Goal: Information Seeking & Learning: Learn about a topic

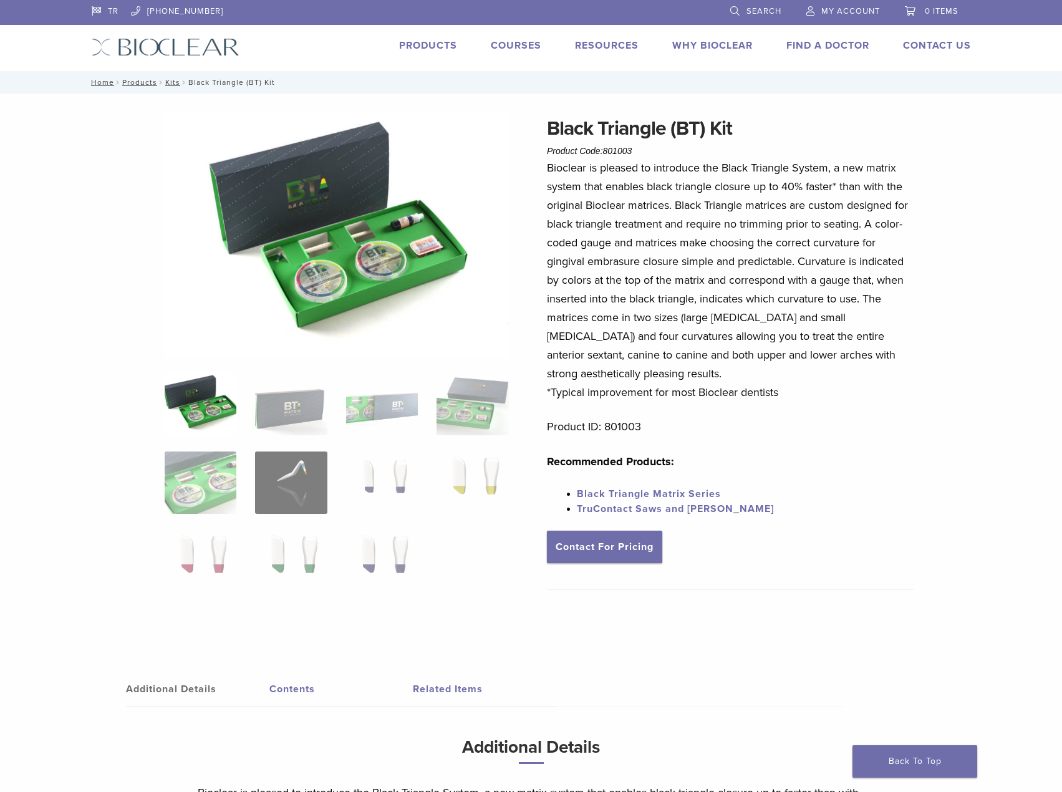
drag, startPoint x: 547, startPoint y: 125, endPoint x: 790, endPoint y: 392, distance: 361.3
click at [790, 392] on div "Black Triangle (BT) Kit Product Code: 801003 $ 470.40 Bioclear is pleased to in…" at bounding box center [730, 380] width 367 height 532
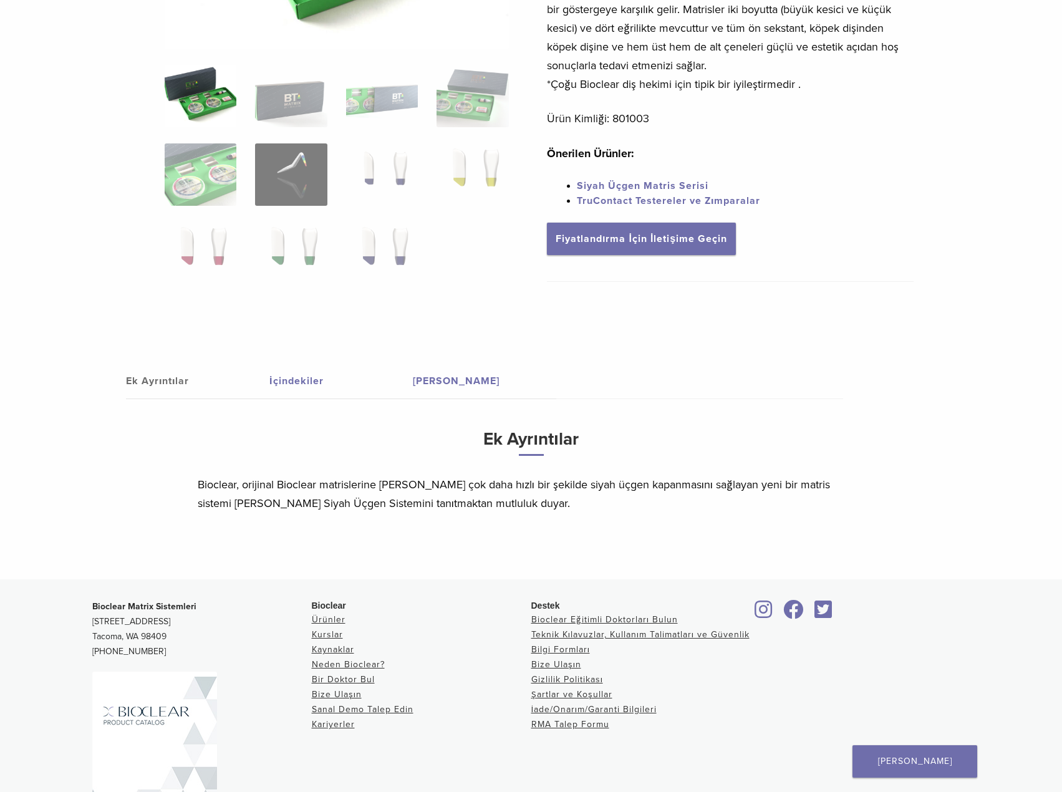
scroll to position [312, 0]
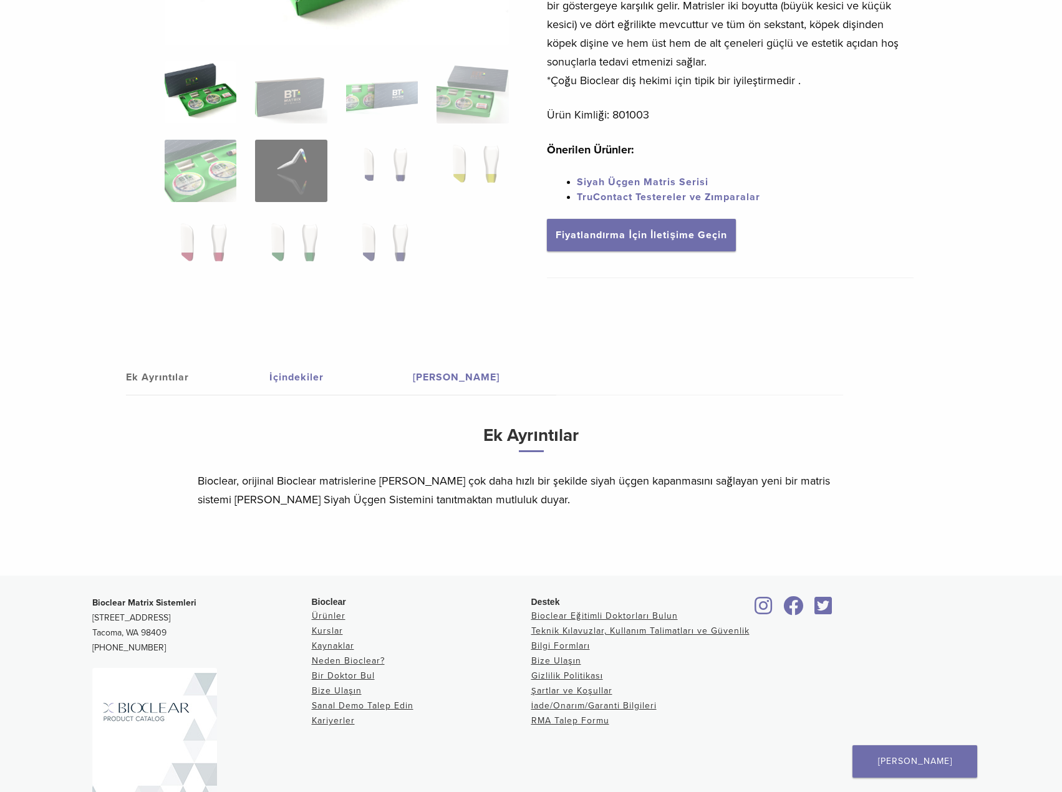
click at [292, 376] on font "İçindekiler" at bounding box center [296, 377] width 54 height 12
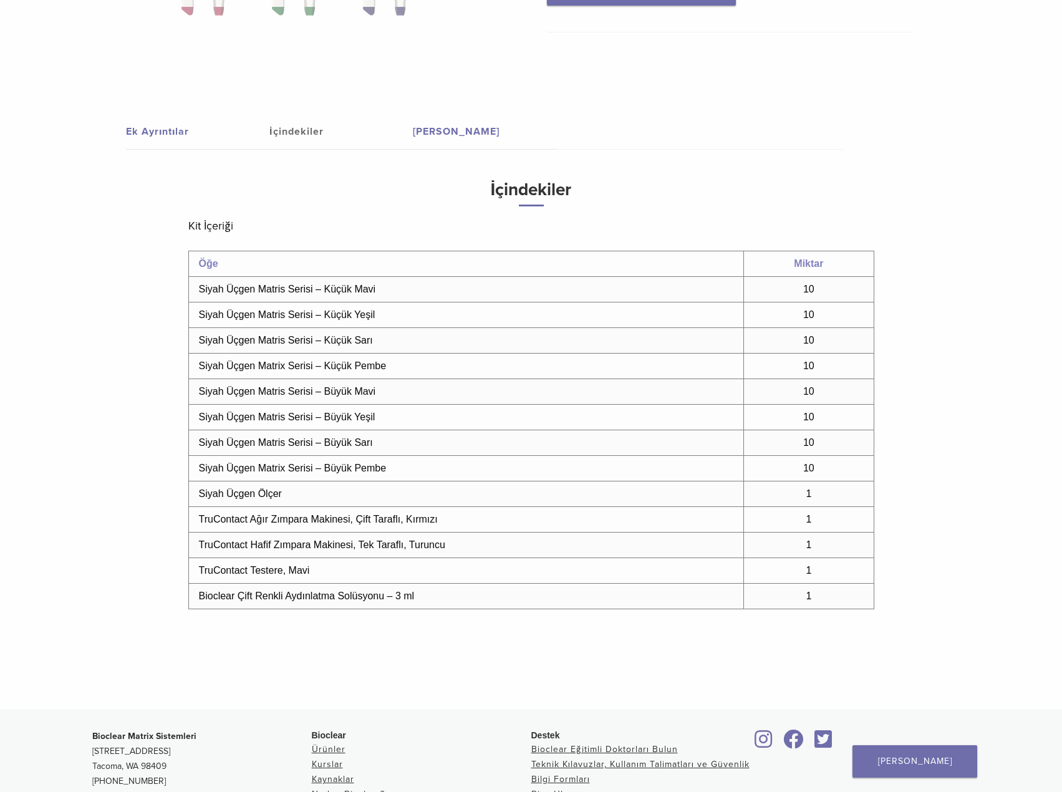
scroll to position [561, 0]
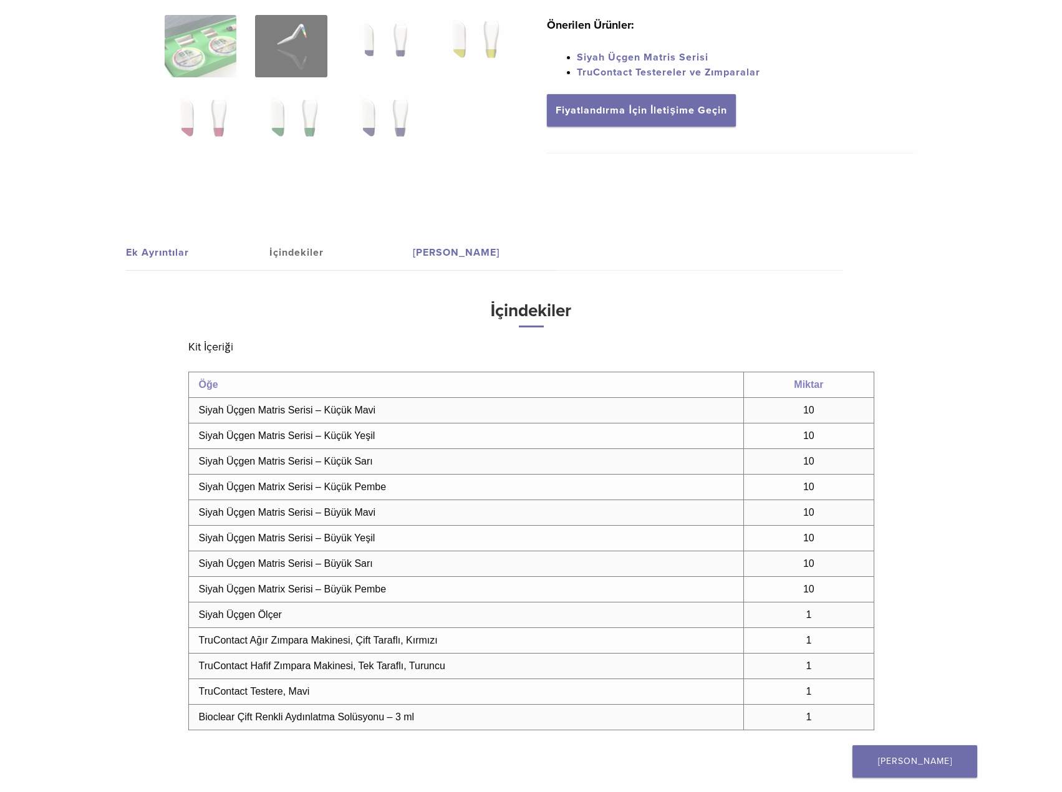
click at [153, 255] on font "Ek Ayrıntılar" at bounding box center [157, 252] width 63 height 12
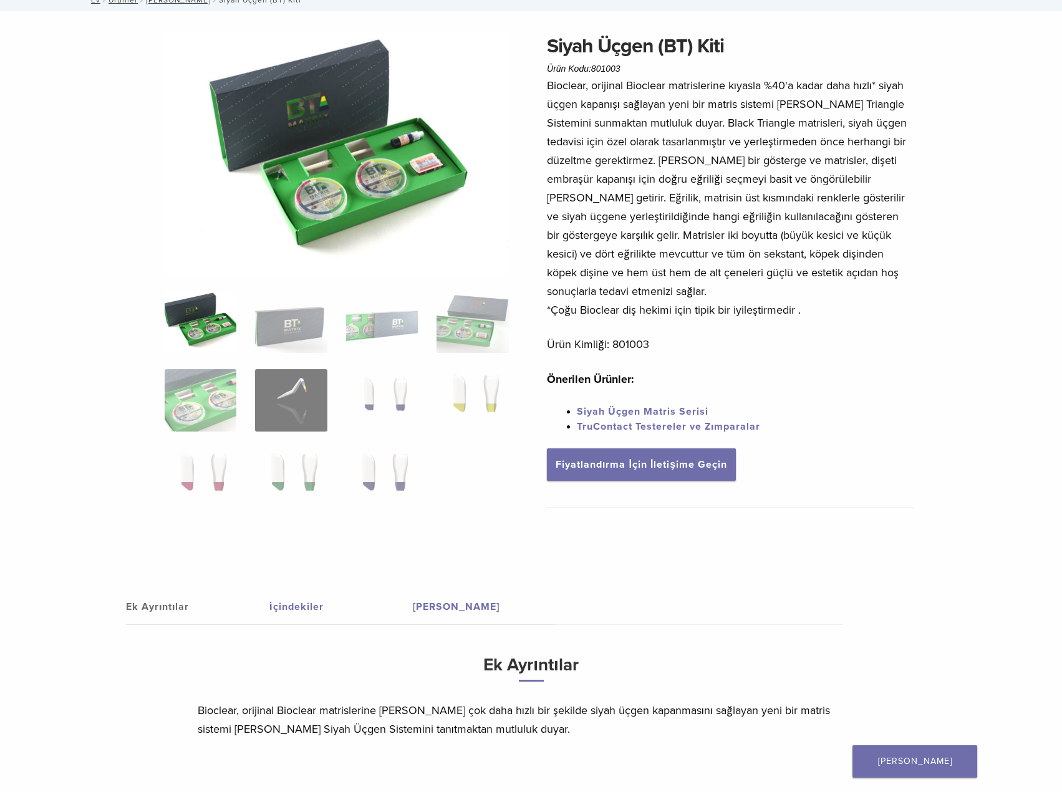
scroll to position [82, 0]
click at [712, 165] on font "Bioclear, orijinal Bioclear matrislerine kıyasla %40'a kadar daha hızlı* siyah …" at bounding box center [727, 189] width 360 height 220
click at [560, 111] on font "Bioclear, orijinal Bioclear matrislerine kıyasla %40'a kadar daha hızlı* siyah …" at bounding box center [727, 189] width 360 height 220
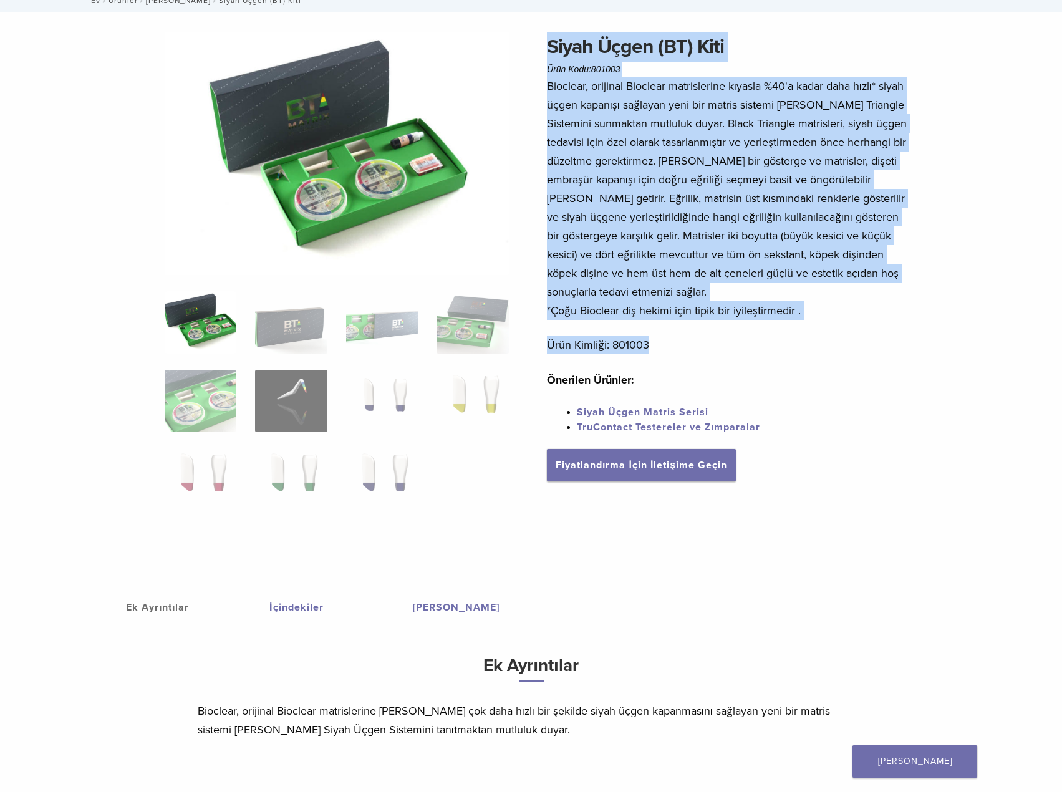
drag, startPoint x: 550, startPoint y: 44, endPoint x: 649, endPoint y: 345, distance: 317.4
click at [649, 345] on div "Siyah Üçgen (BT) Kiti Ürün Kodu: 801003 470,40 dolar *Çoğu Bioclear diş hekimi …" at bounding box center [730, 298] width 367 height 532
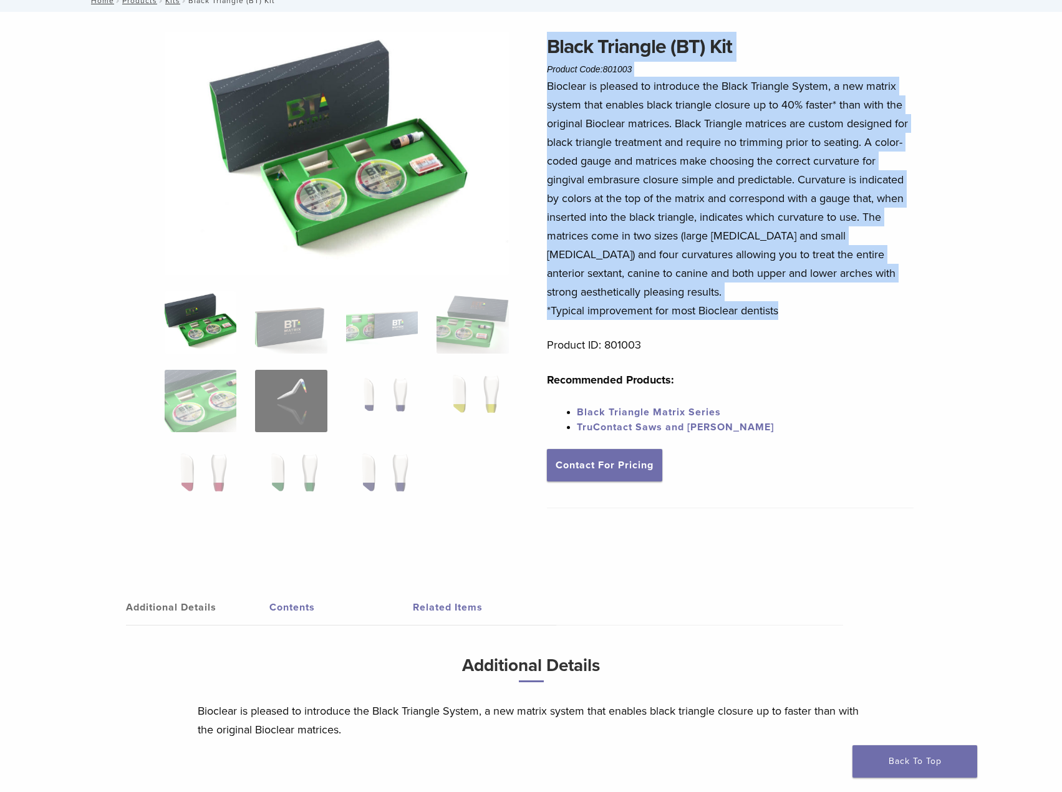
click at [633, 111] on p "Bioclear is pleased to introduce the Black Triangle System, a new matrix system…" at bounding box center [730, 198] width 367 height 243
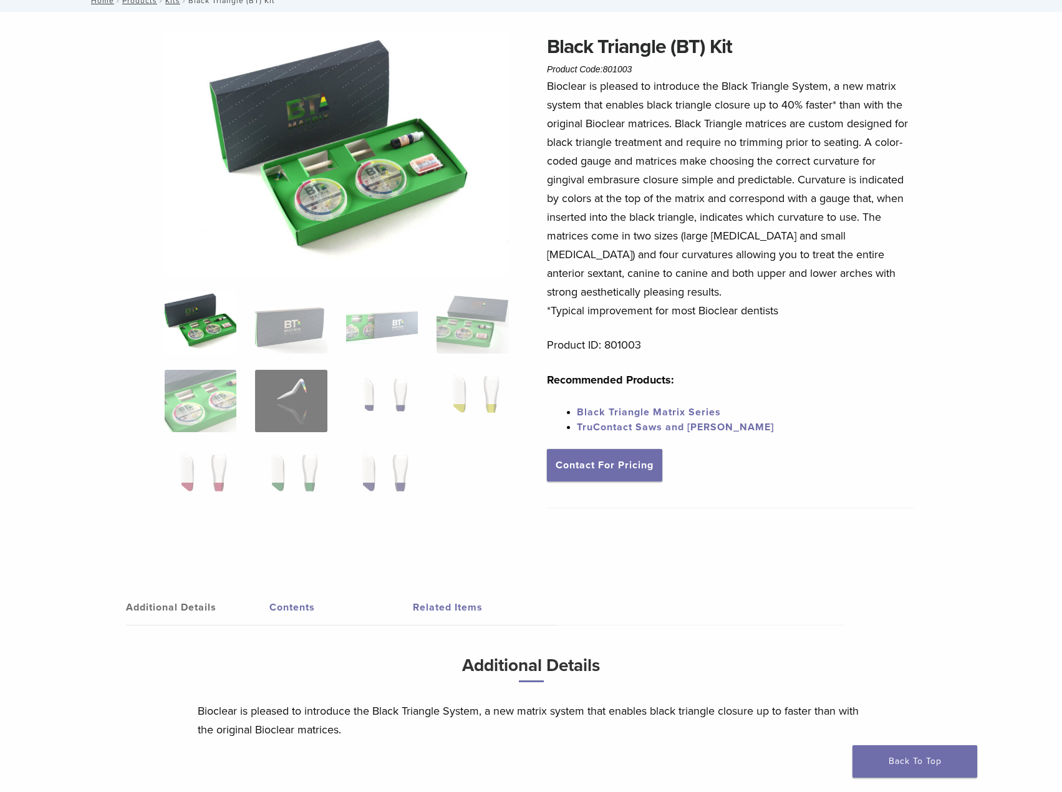
drag, startPoint x: 546, startPoint y: 39, endPoint x: 787, endPoint y: 311, distance: 363.3
click at [787, 311] on div "Black Triangle (BT) Kit Product Code: 801003 $ 470.40 Black Triangle (BT) Kit P…" at bounding box center [531, 419] width 898 height 774
copy div "Black Triangle (BT) Kit Product Code: 801003 $ 470.40 Bioclear is pleased to in…"
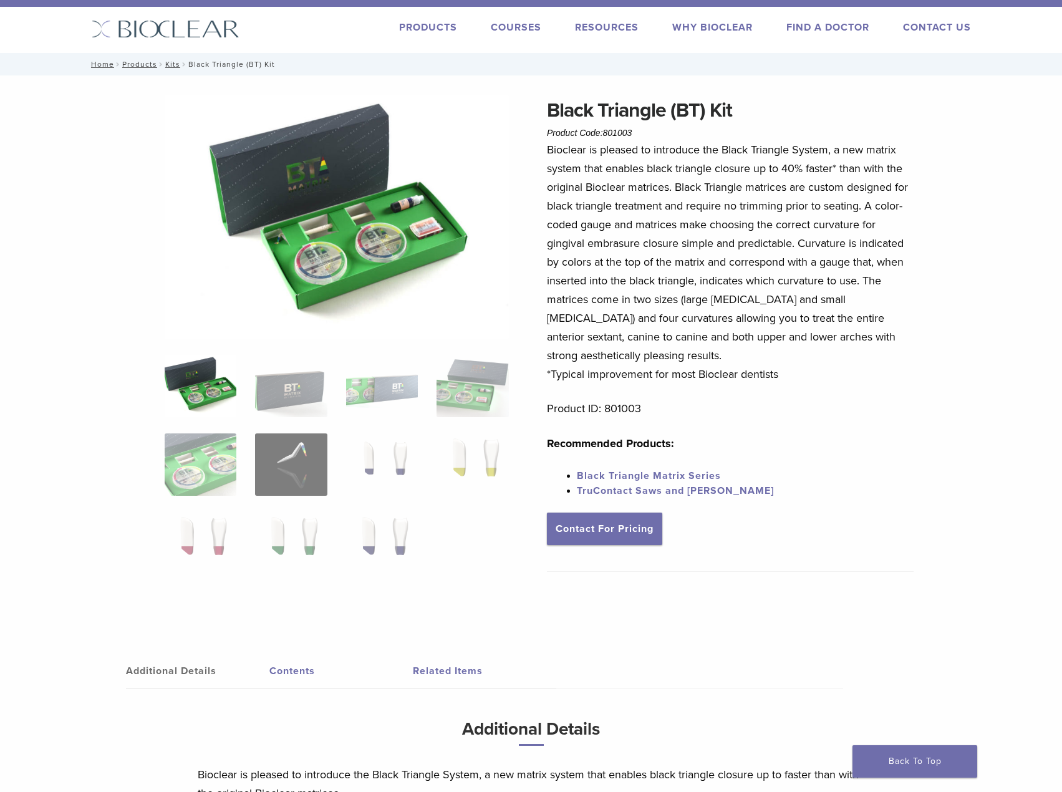
scroll to position [0, 0]
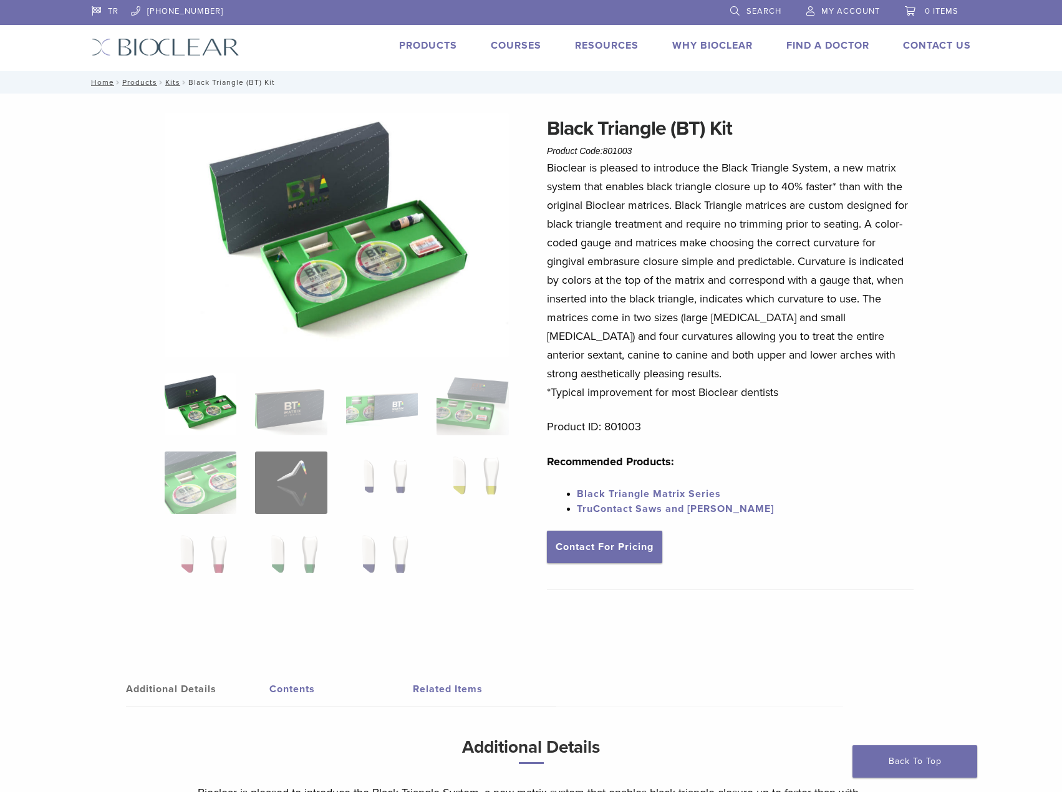
click at [732, 4] on link "Search" at bounding box center [755, 9] width 51 height 19
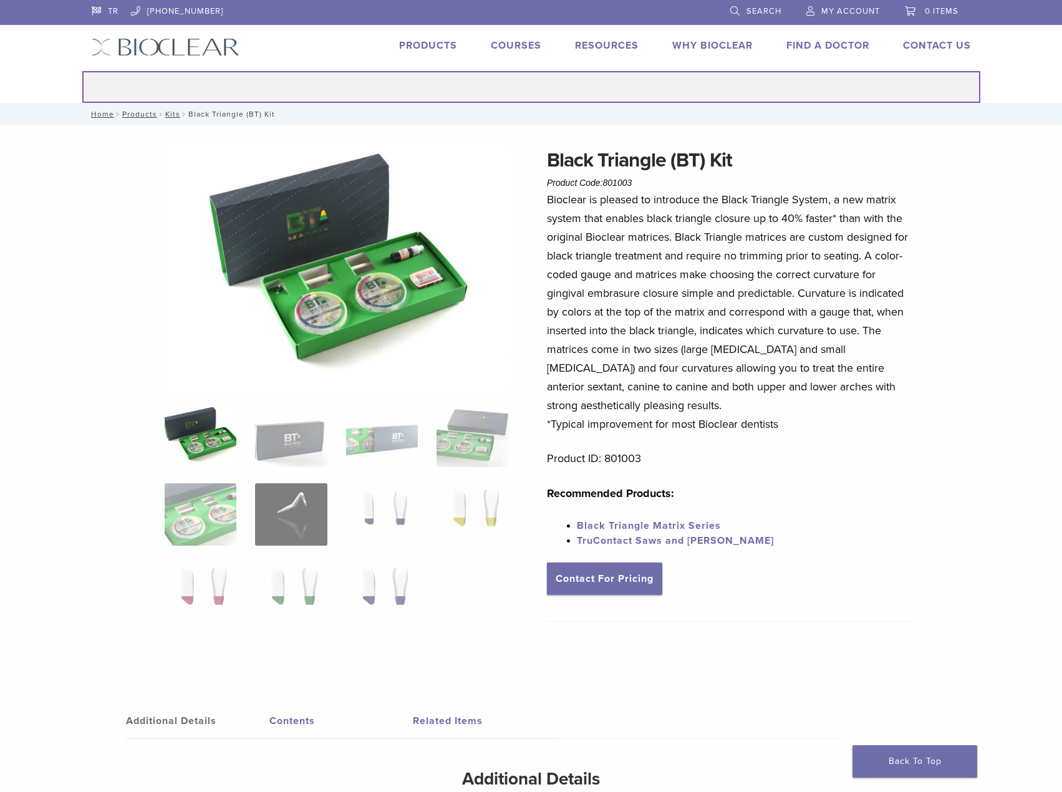
click at [527, 85] on input "Search for:" at bounding box center [531, 87] width 898 height 32
type input "**********"
click at [82, 70] on button "Search" at bounding box center [82, 70] width 1 height 1
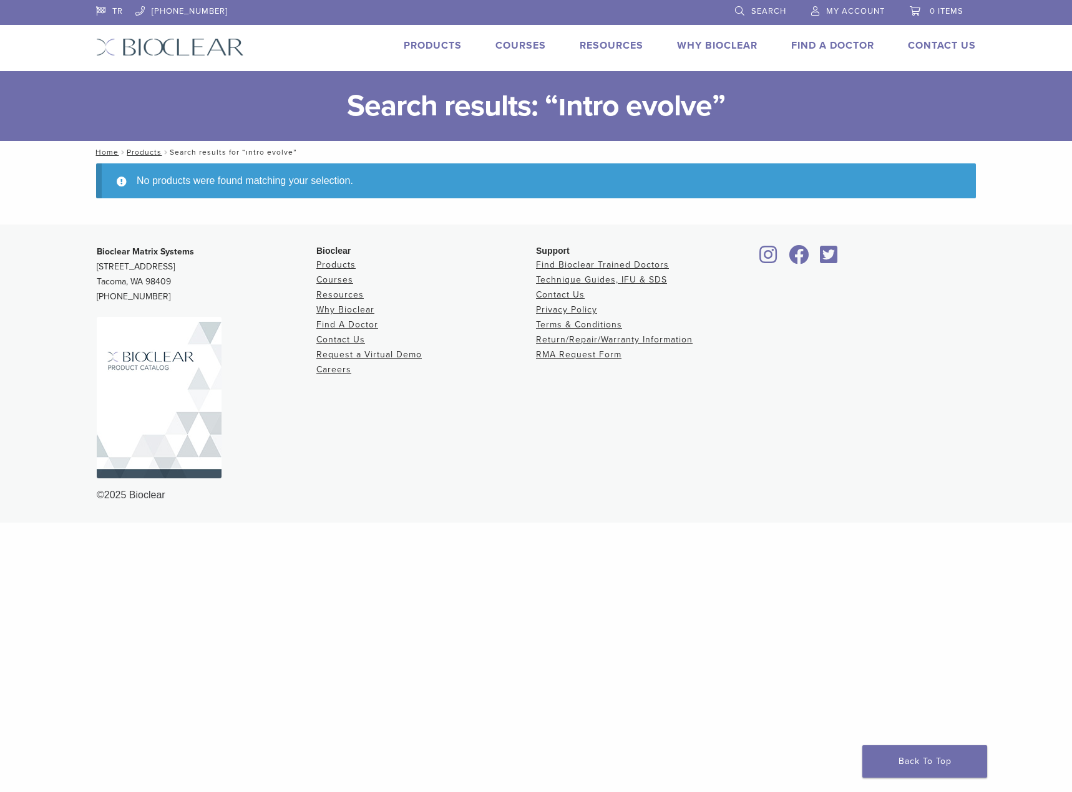
click at [737, 8] on link "Search" at bounding box center [760, 9] width 51 height 19
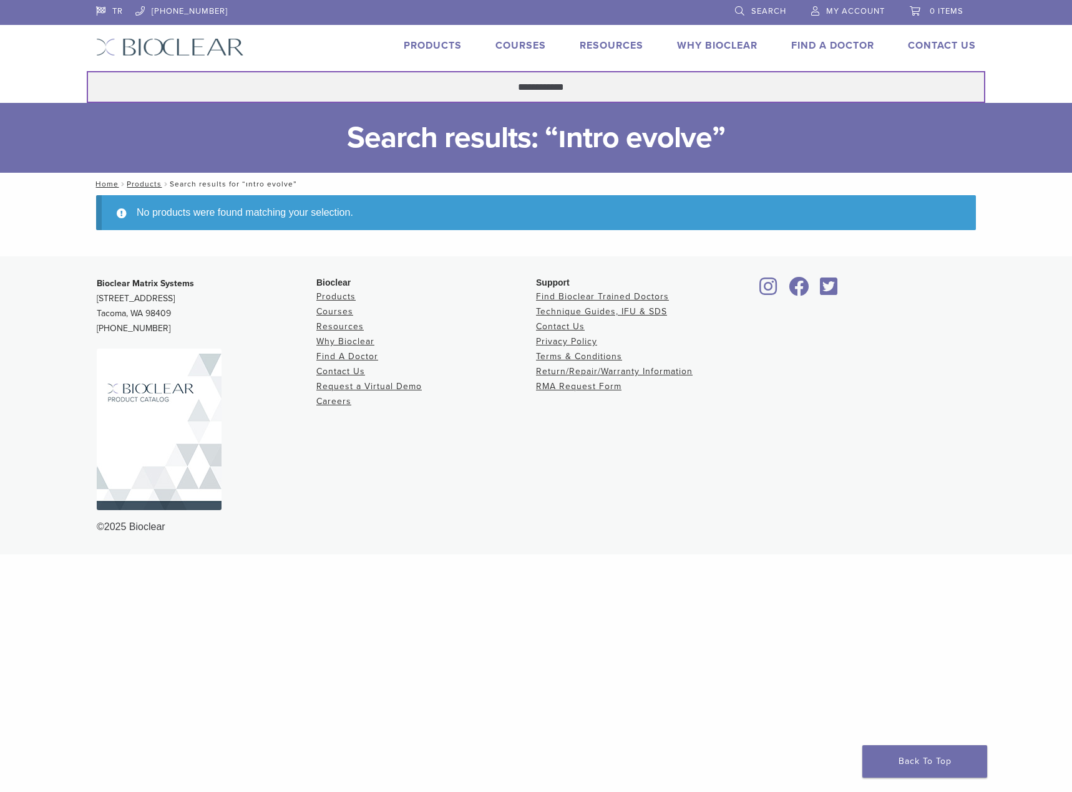
click at [513, 85] on input "**********" at bounding box center [536, 87] width 898 height 32
drag, startPoint x: 575, startPoint y: 85, endPoint x: 432, endPoint y: 89, distance: 143.5
click at [432, 89] on input "**********" at bounding box center [536, 87] width 898 height 32
type input "******"
click at [86, 70] on button "Search" at bounding box center [86, 70] width 1 height 1
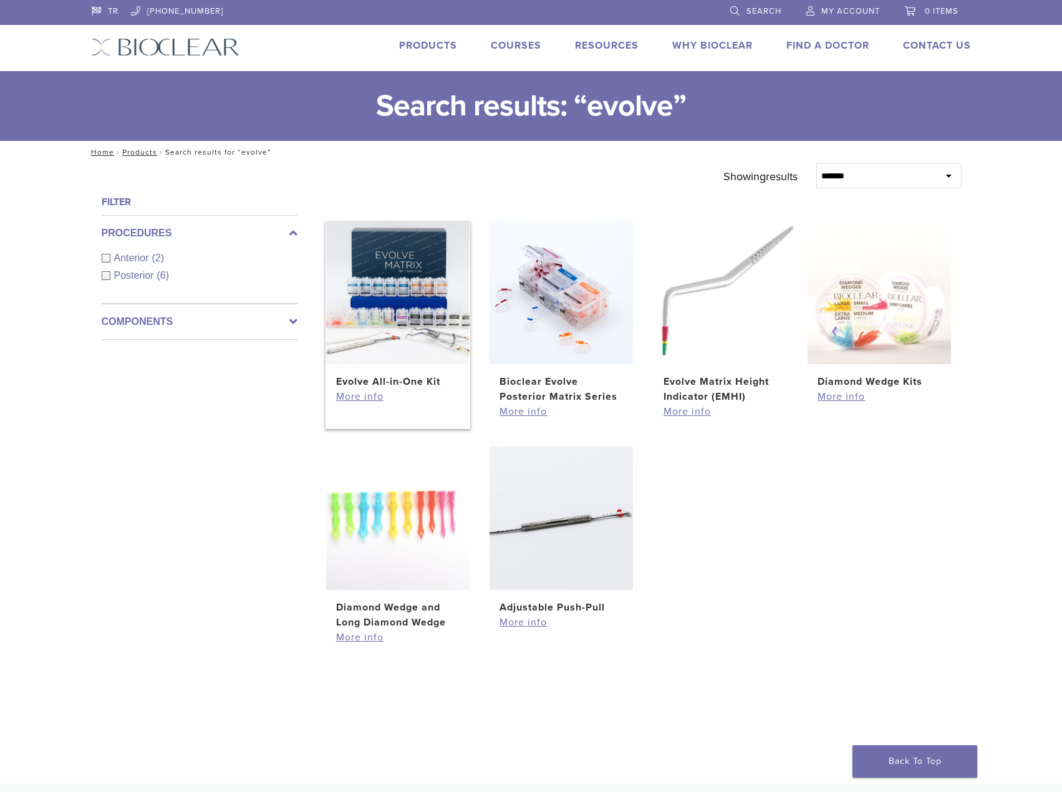
click at [401, 272] on img at bounding box center [397, 292] width 143 height 143
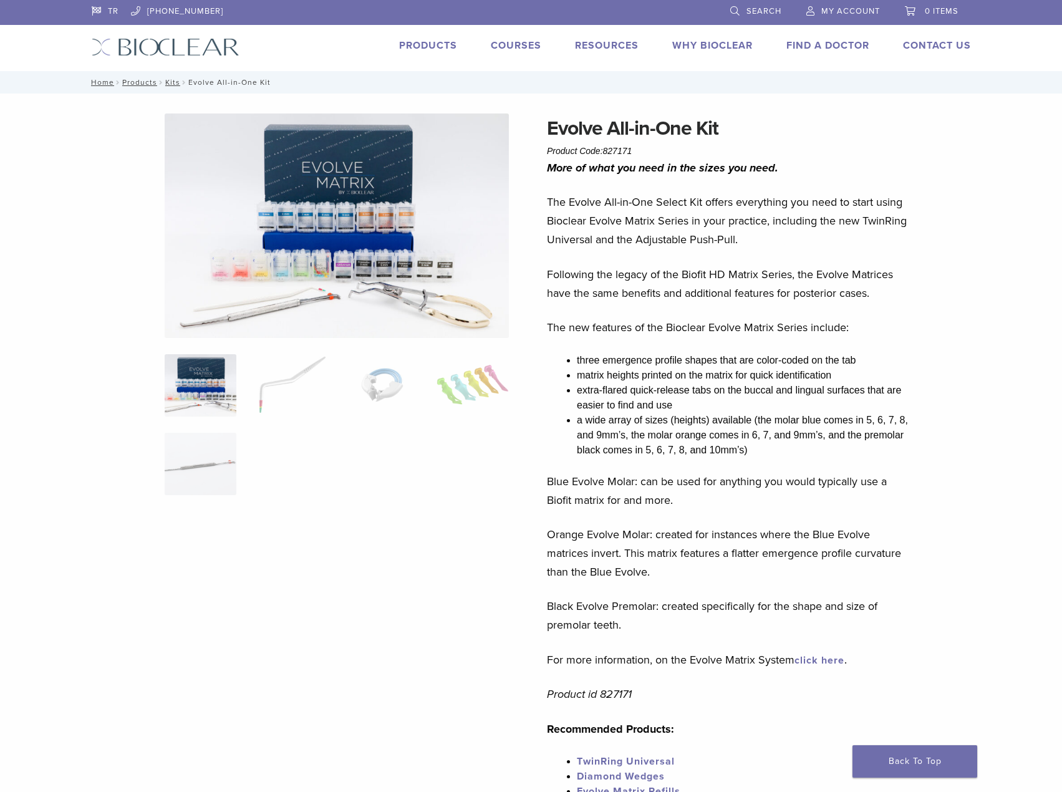
click at [347, 277] on img at bounding box center [337, 226] width 344 height 225
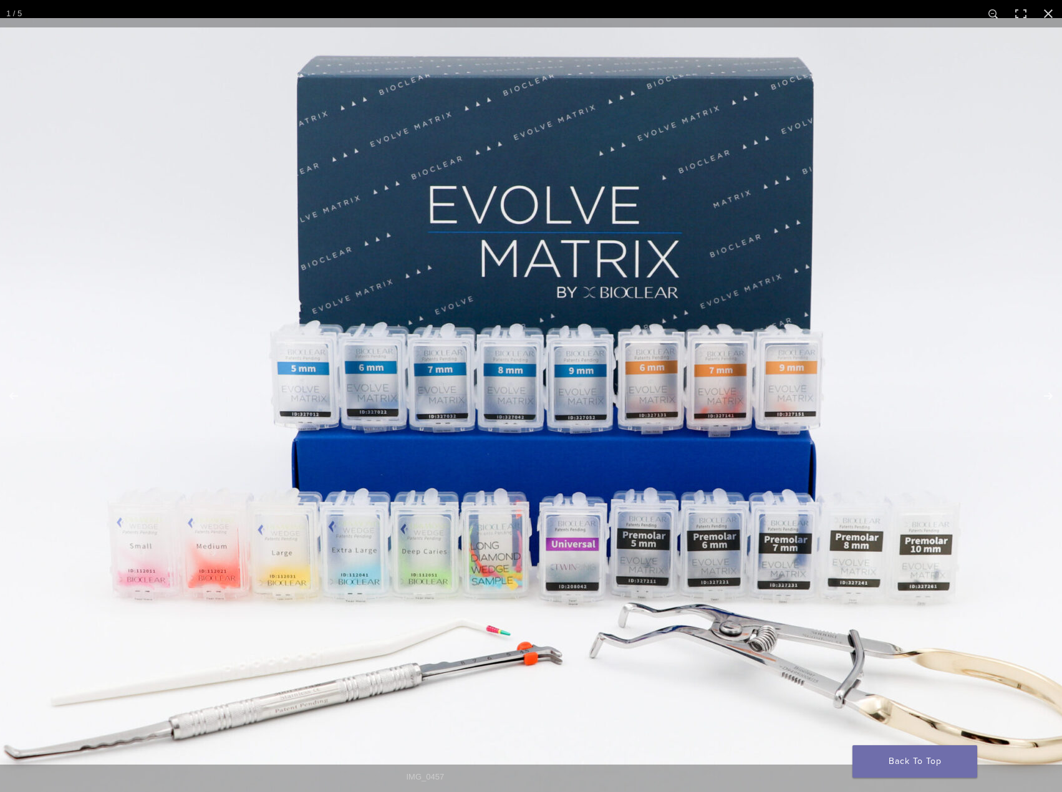
click at [400, 328] on img at bounding box center [550, 408] width 1198 height 781
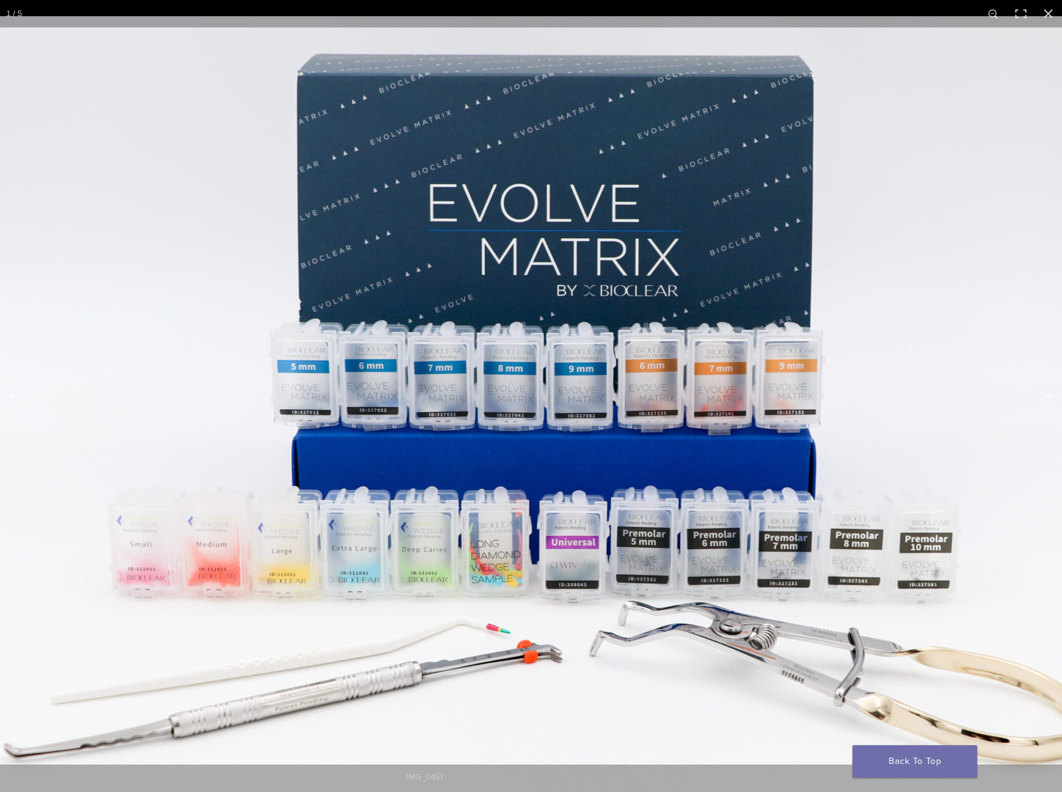
click at [391, 312] on img at bounding box center [550, 406] width 1198 height 781
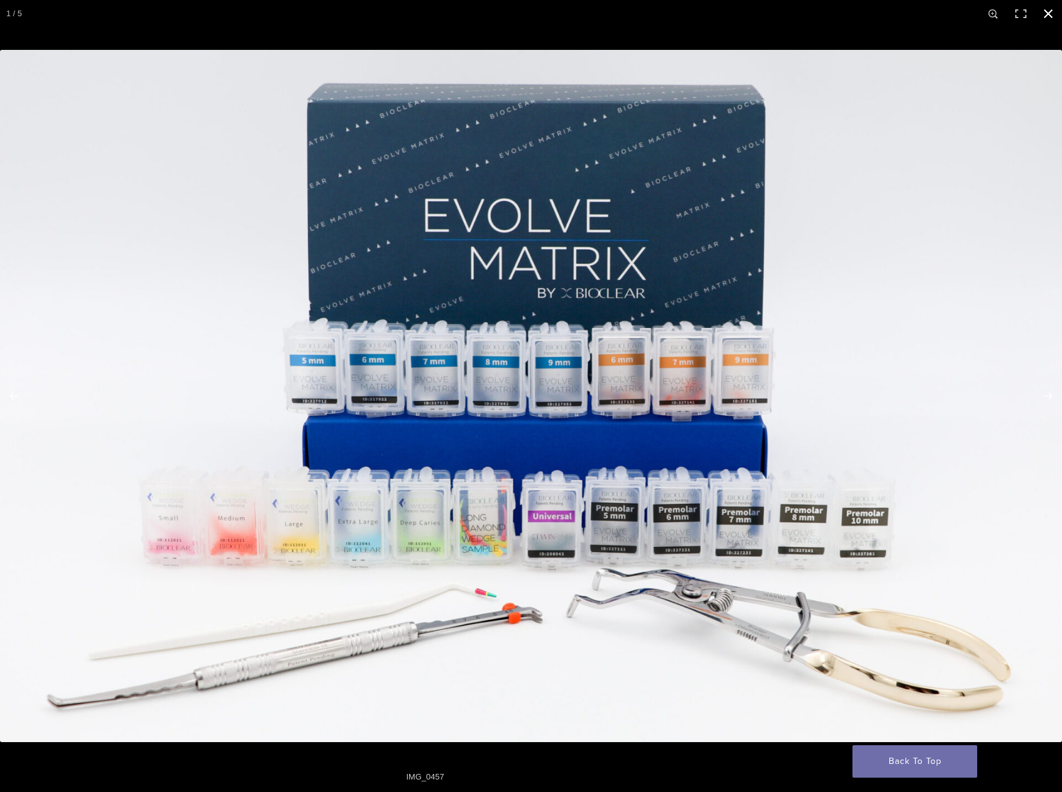
click at [1050, 13] on button "Close (Esc)" at bounding box center [1048, 13] width 27 height 27
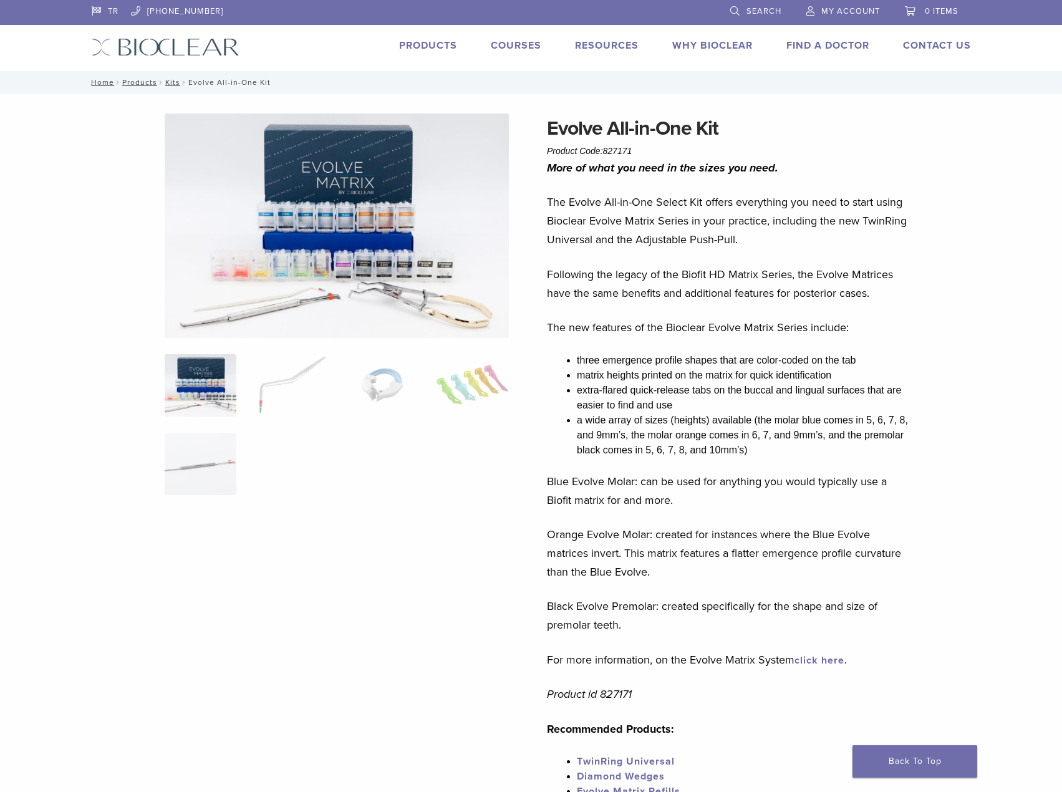
click at [311, 268] on img at bounding box center [337, 226] width 344 height 225
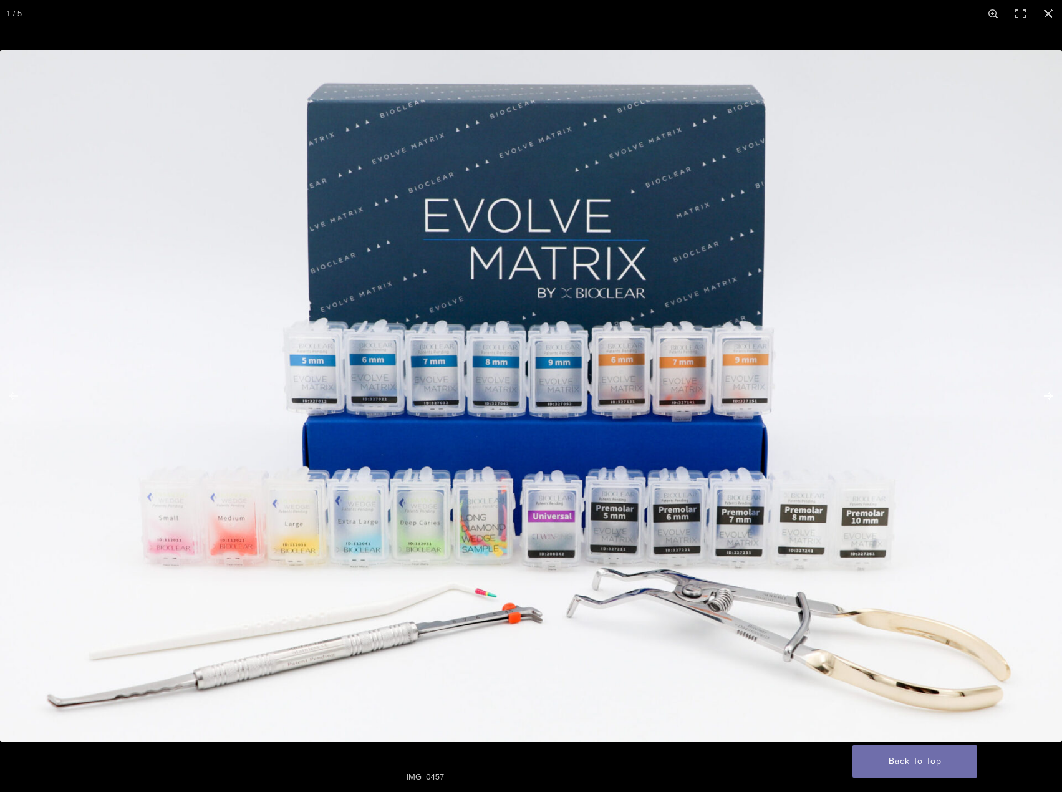
click at [1046, 382] on button "Next (arrow right)" at bounding box center [1041, 396] width 44 height 62
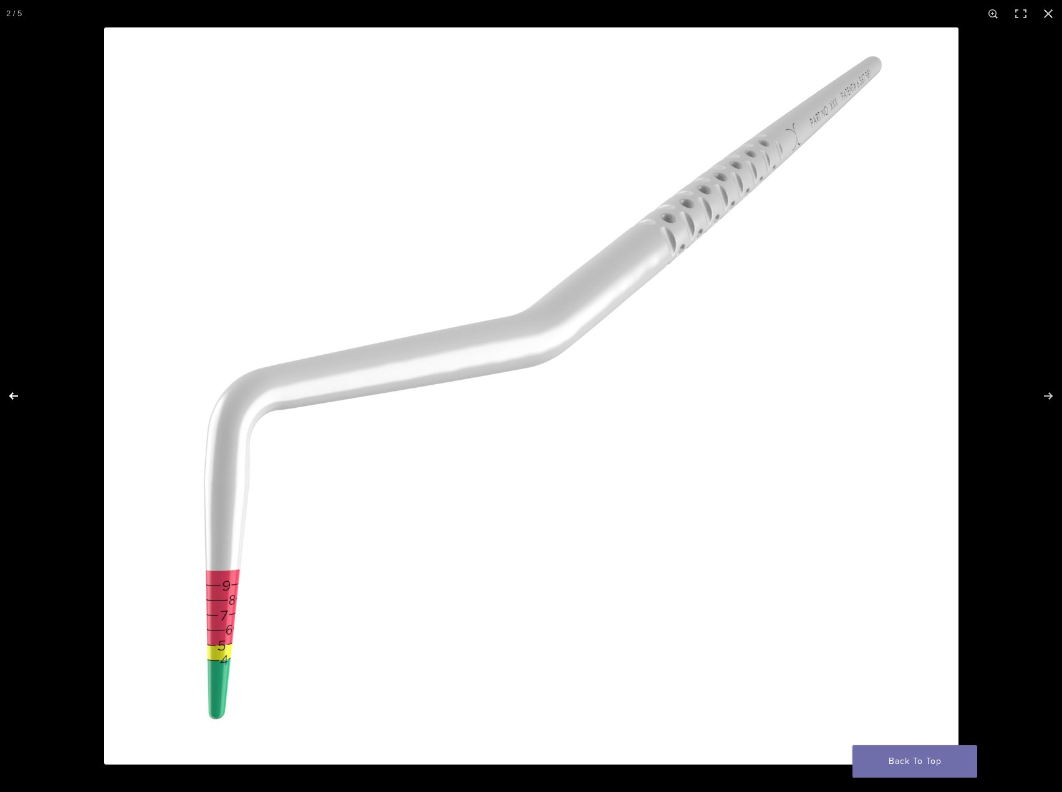
click at [21, 397] on button "Previous (arrow left)" at bounding box center [22, 396] width 44 height 62
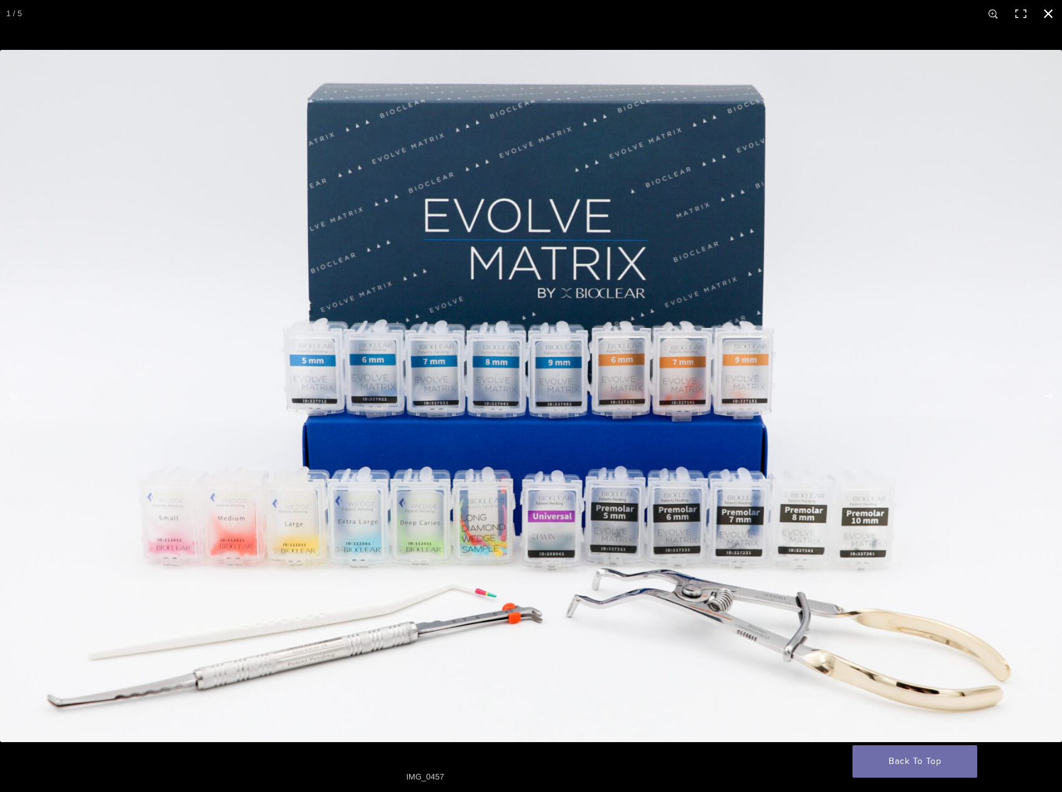
click at [1042, 15] on button "Close (Esc)" at bounding box center [1048, 13] width 27 height 27
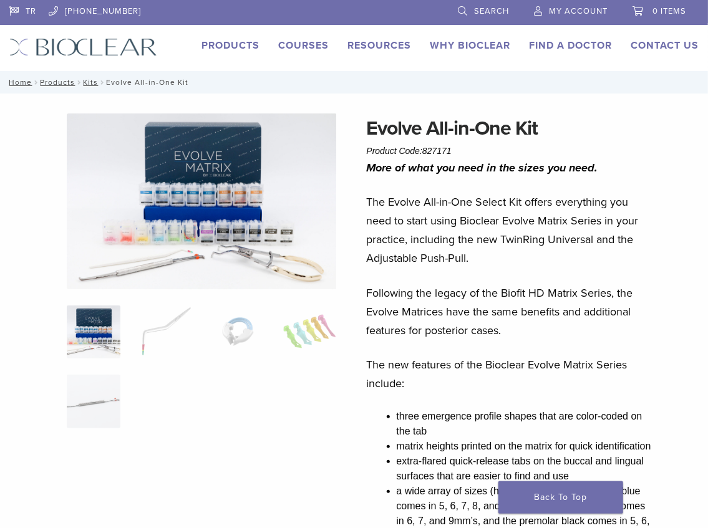
click at [171, 217] on img at bounding box center [202, 202] width 270 height 176
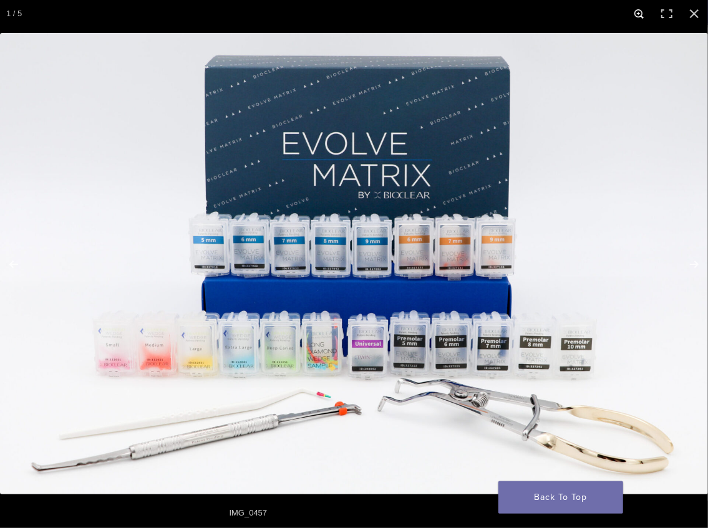
click at [641, 10] on button "Zoom in/out" at bounding box center [639, 13] width 27 height 27
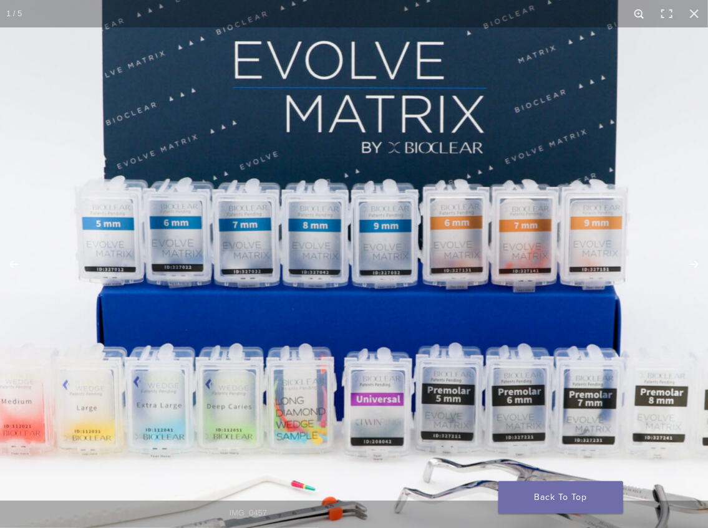
click at [641, 10] on button "Zoom in/out" at bounding box center [639, 13] width 27 height 27
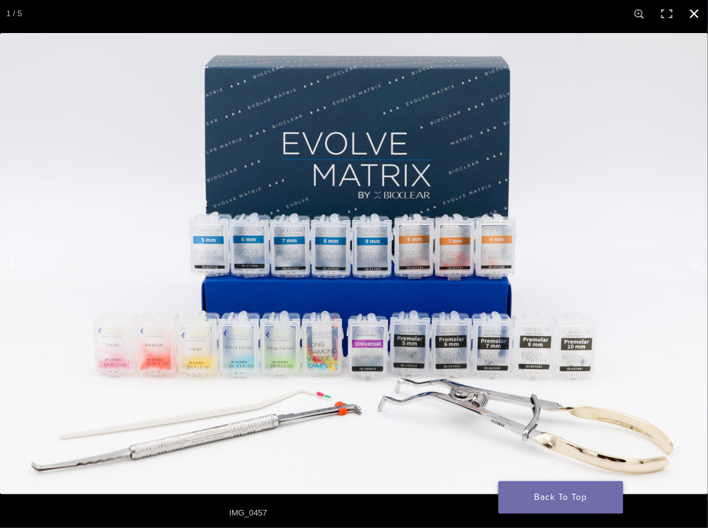
click at [586, 503] on link "Back To Top" at bounding box center [560, 498] width 125 height 32
click at [569, 494] on link "Back To Top" at bounding box center [560, 498] width 125 height 32
click at [520, 498] on link "Back To Top" at bounding box center [560, 498] width 125 height 32
click at [512, 500] on link "Back To Top" at bounding box center [560, 498] width 125 height 32
click at [250, 514] on div "IMG_0457" at bounding box center [354, 513] width 262 height 25
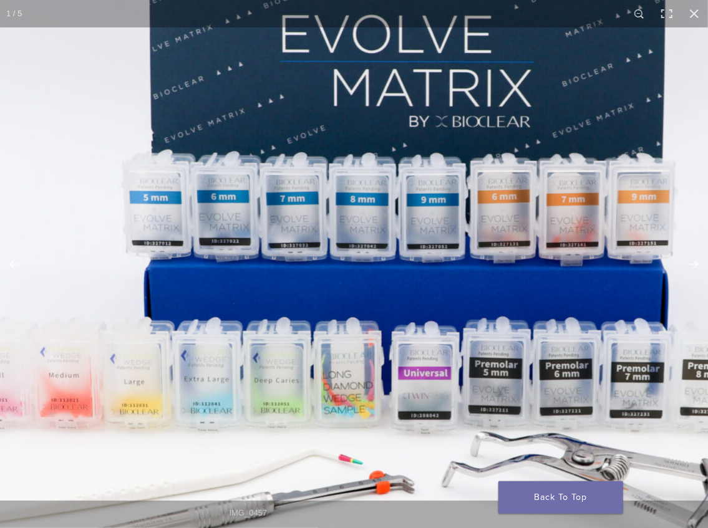
click at [290, 316] on img at bounding box center [402, 237] width 1198 height 781
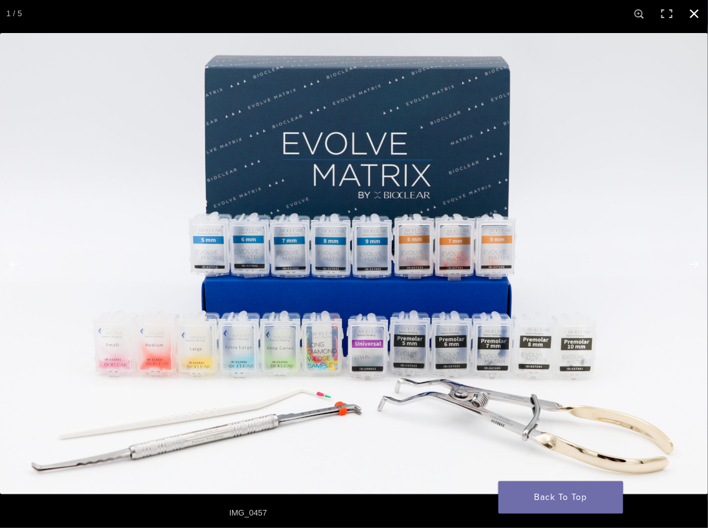
click at [701, 14] on button "Close (Esc)" at bounding box center [694, 13] width 27 height 27
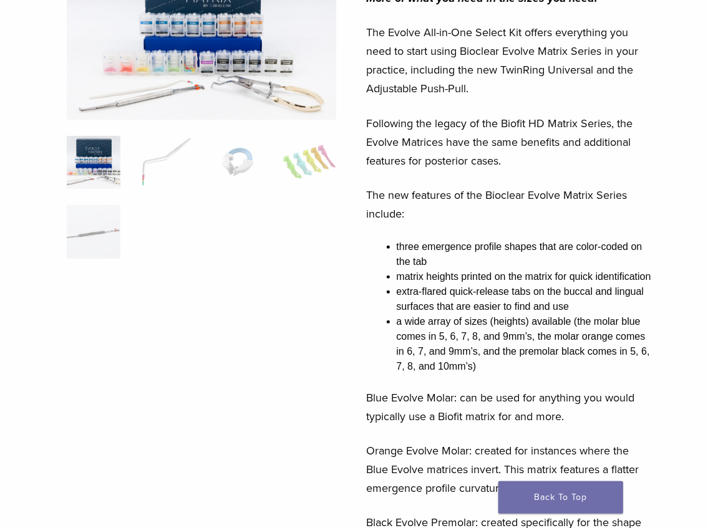
scroll to position [166, 0]
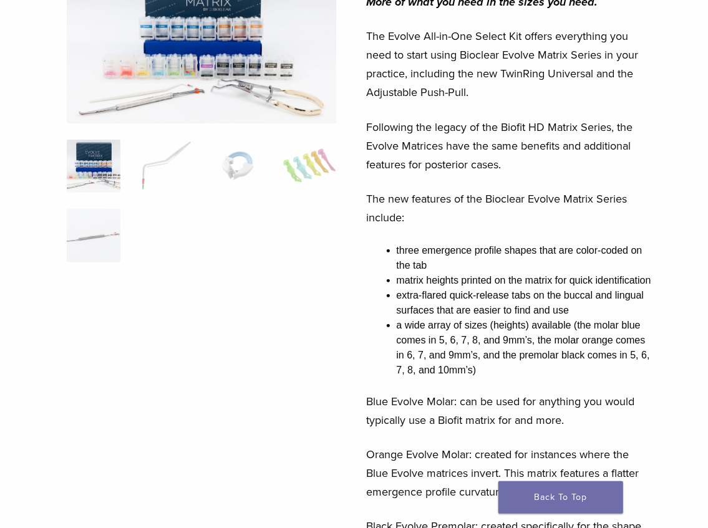
click at [257, 37] on img at bounding box center [202, 36] width 270 height 176
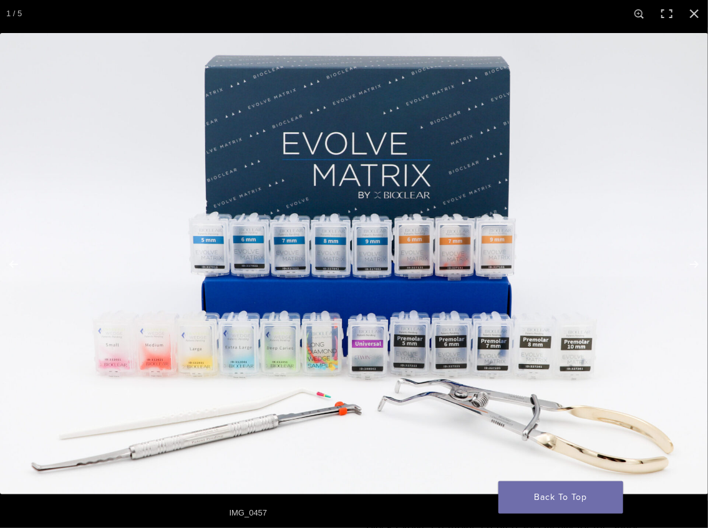
click at [305, 190] on img at bounding box center [354, 264] width 708 height 462
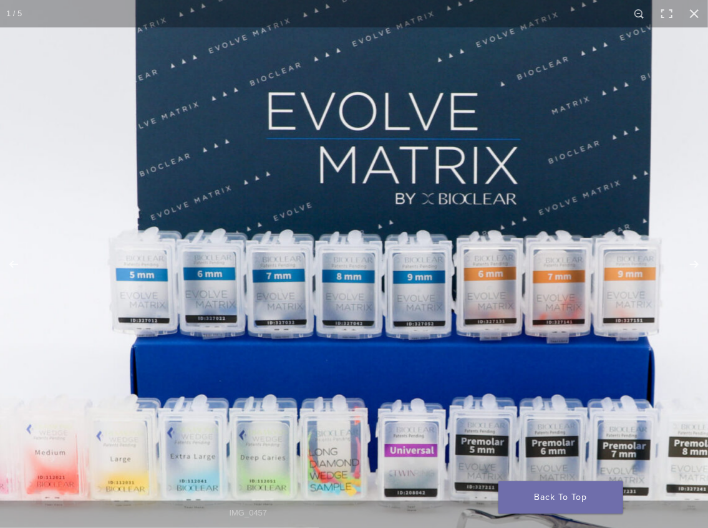
click at [305, 190] on img at bounding box center [388, 315] width 1198 height 781
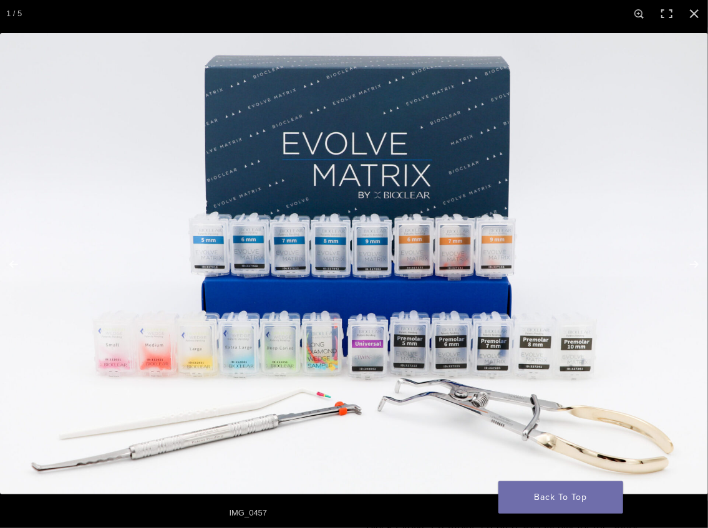
click at [284, 245] on img at bounding box center [354, 264] width 708 height 462
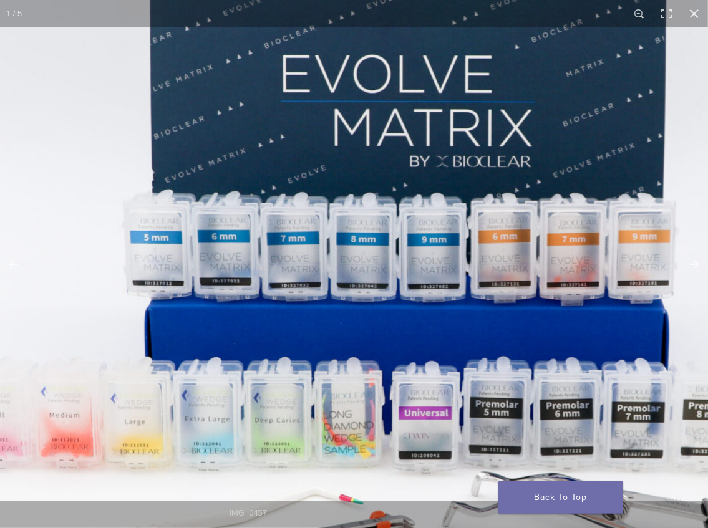
click at [283, 245] on img at bounding box center [402, 277] width 1198 height 781
